Goal: Task Accomplishment & Management: Use online tool/utility

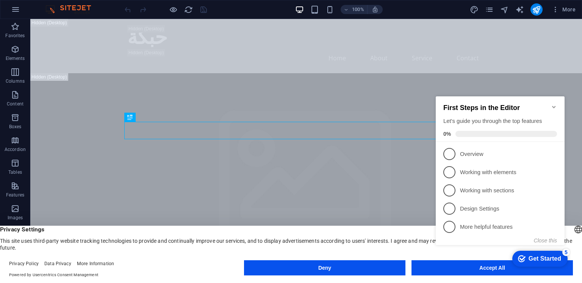
click at [466, 267] on div "checkmark Get Started 5 First Steps in the Editor Let's guide you through the t…" at bounding box center [502, 177] width 138 height 185
click at [554, 106] on icon "Minimize checklist" at bounding box center [553, 107] width 3 height 2
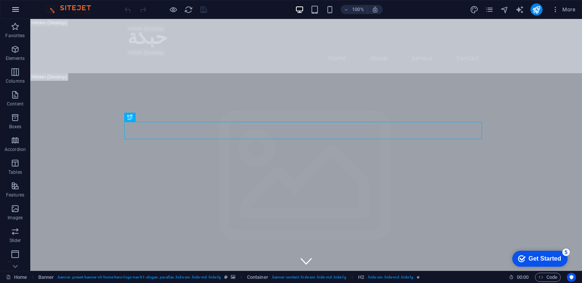
click at [15, 8] on icon "button" at bounding box center [15, 9] width 9 height 9
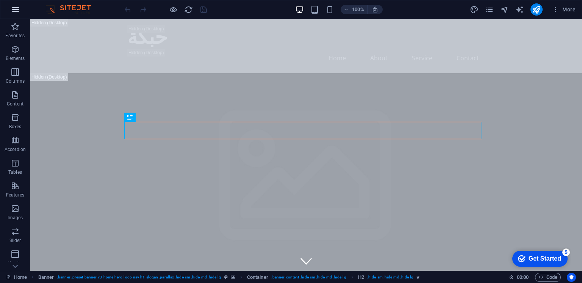
click at [14, 8] on icon "button" at bounding box center [15, 9] width 9 height 9
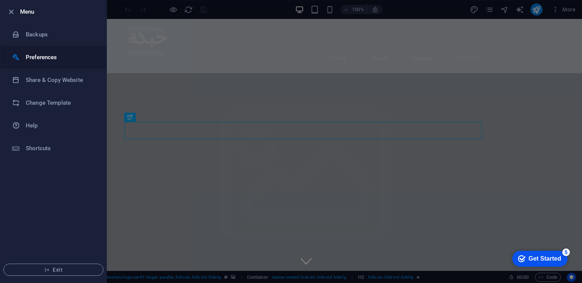
click at [0, 0] on h6 "Preferences" at bounding box center [0, 0] width 0 height 0
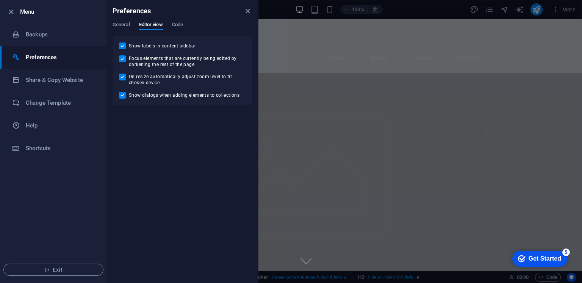
click at [181, 25] on span "Code" at bounding box center [177, 25] width 11 height 11
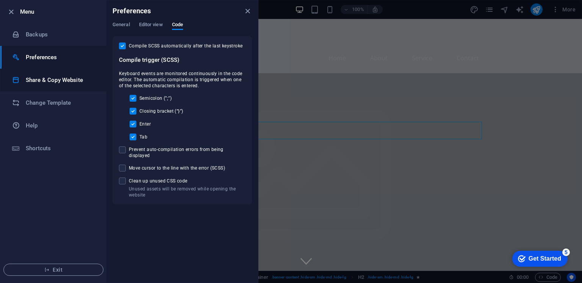
click at [76, 81] on h6 "Share & Copy Website" at bounding box center [61, 79] width 70 height 9
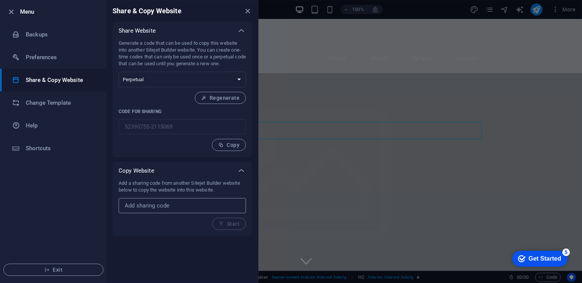
paste input "[URL][DOMAIN_NAME]"
click at [226, 223] on span "Start" at bounding box center [229, 224] width 21 height 6
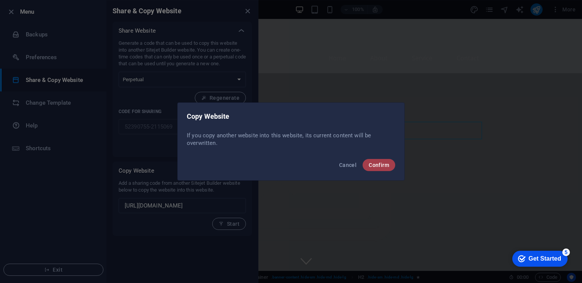
click at [385, 166] on span "Confirm" at bounding box center [379, 165] width 20 height 6
click at [382, 166] on span "Confirm" at bounding box center [379, 165] width 20 height 6
click at [379, 167] on span "Confirm" at bounding box center [379, 165] width 20 height 6
click at [378, 163] on span "Confirm" at bounding box center [379, 165] width 20 height 6
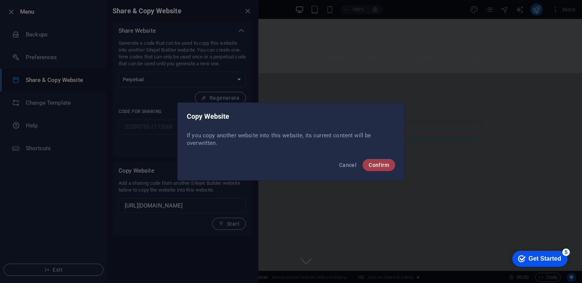
click at [378, 163] on span "Confirm" at bounding box center [379, 165] width 20 height 6
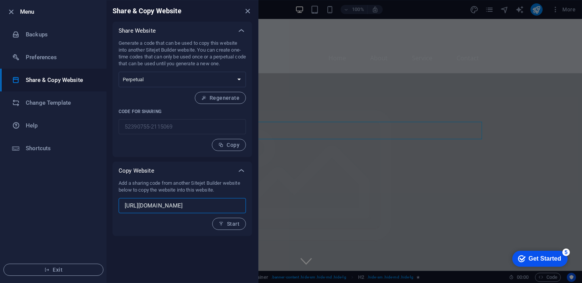
type input "[URL][DOMAIN_NAME]"
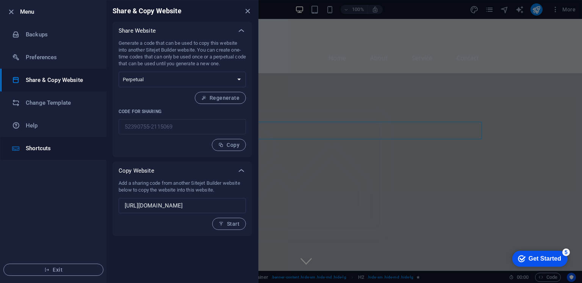
click at [42, 145] on h6 "Shortcuts" at bounding box center [61, 148] width 70 height 9
